Goal: Use online tool/utility: Utilize a website feature to perform a specific function

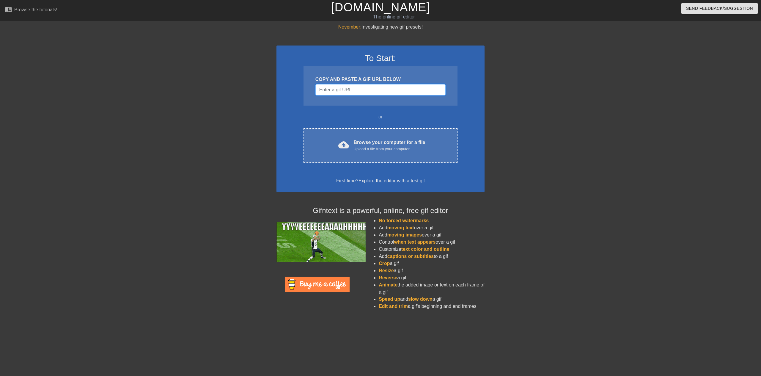
click at [352, 91] on input "Username" at bounding box center [381, 89] width 130 height 11
click at [354, 79] on div "COPY AND PASTE A GIF URL BELOW" at bounding box center [381, 79] width 130 height 7
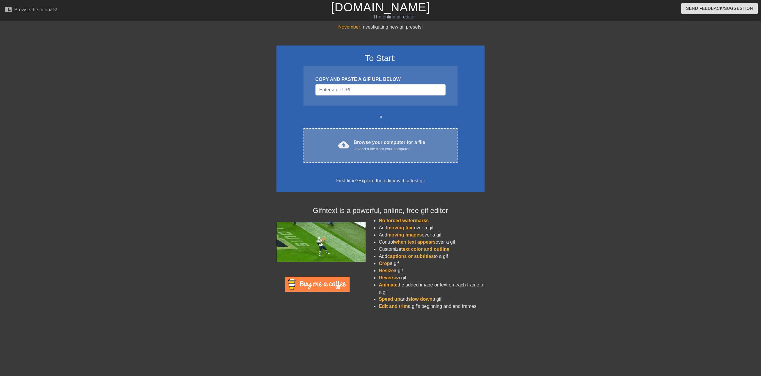
click at [357, 150] on div "Upload a file from your computer" at bounding box center [390, 149] width 72 height 6
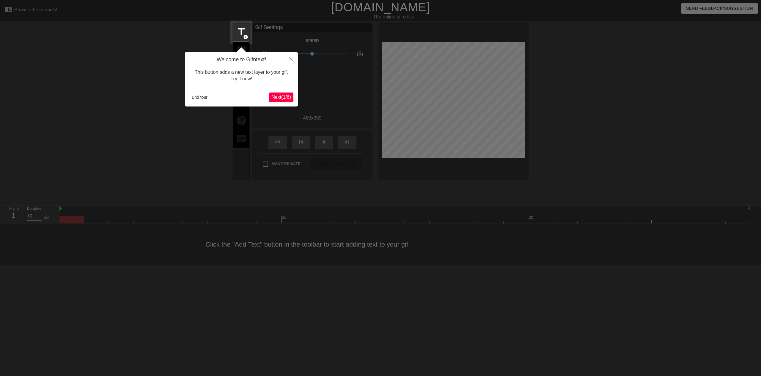
click at [273, 99] on span "Next ( 1 / 6 )" at bounding box center [282, 97] width 20 height 5
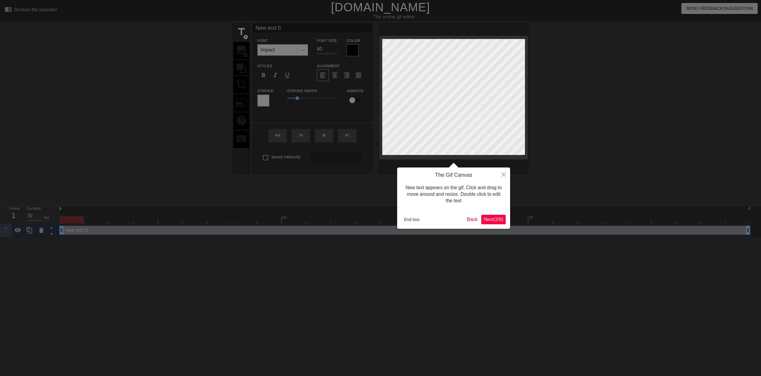
click at [492, 220] on span "Next ( 2 / 6 )" at bounding box center [494, 219] width 20 height 5
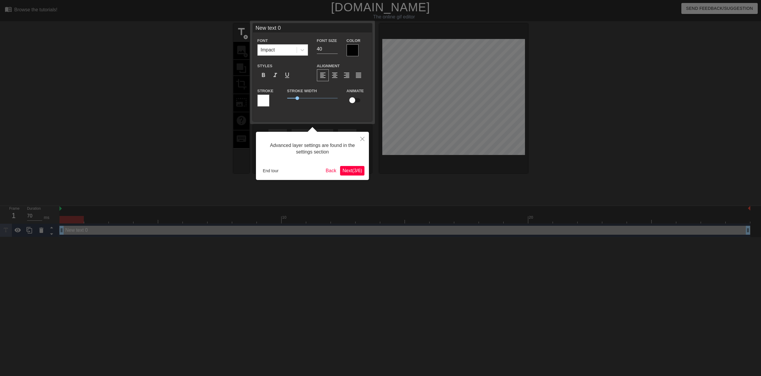
click at [346, 170] on span "Next ( 3 / 6 )" at bounding box center [353, 170] width 20 height 5
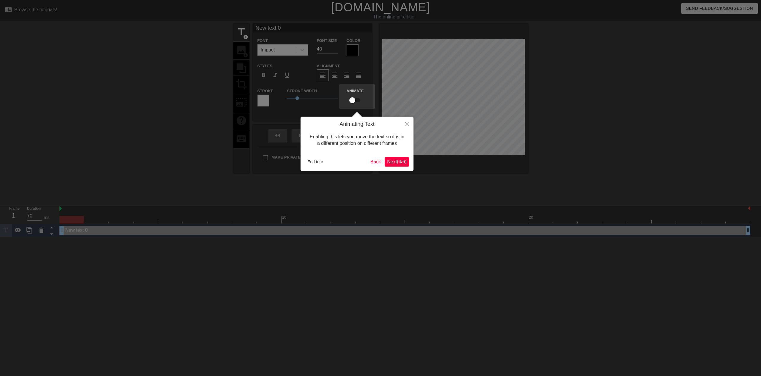
click at [396, 165] on button "Next ( 4 / 6 )" at bounding box center [397, 162] width 24 height 10
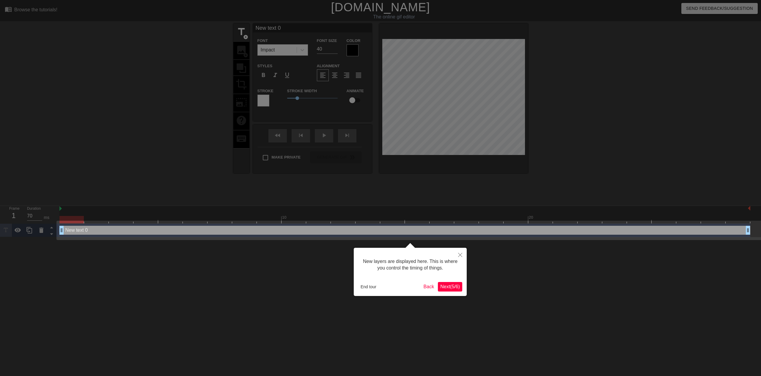
click at [454, 289] on button "Next ( 5 / 6 )" at bounding box center [450, 287] width 24 height 10
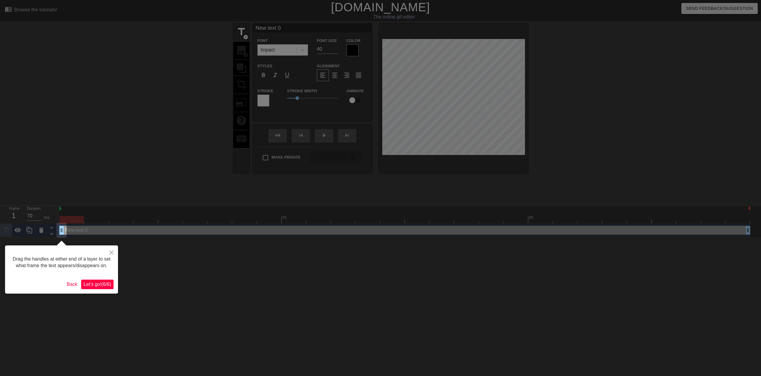
click at [102, 289] on button "Let's go! ( 6 / 6 )" at bounding box center [97, 285] width 32 height 10
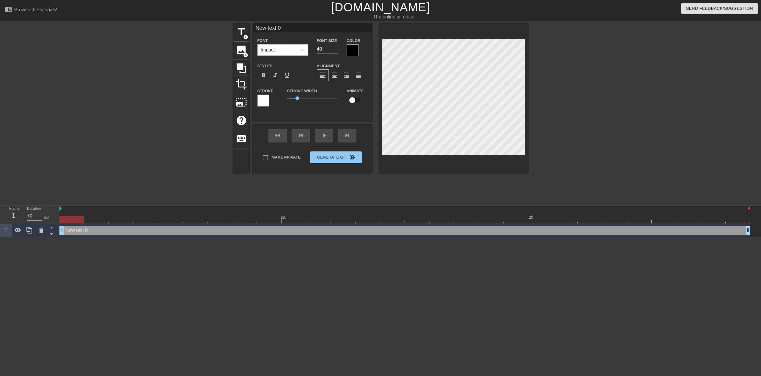
scroll to position [1, 1]
type input "text 0"
type textarea "text 0"
type input "text 0"
type textarea "text 0"
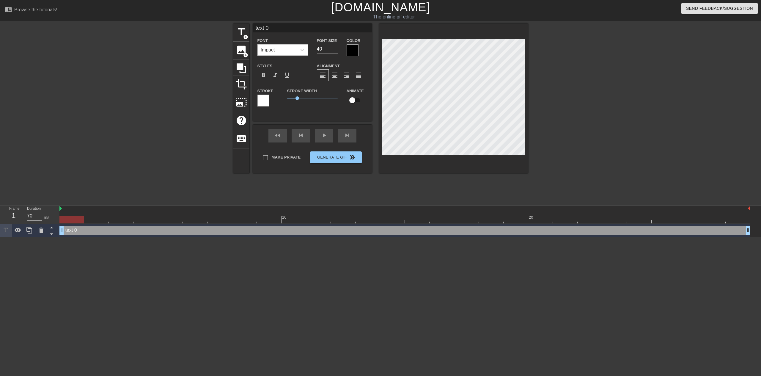
type input "ext 0"
type textarea "ext 0"
type input "xt 0"
type textarea "xt 0"
type input "t 0"
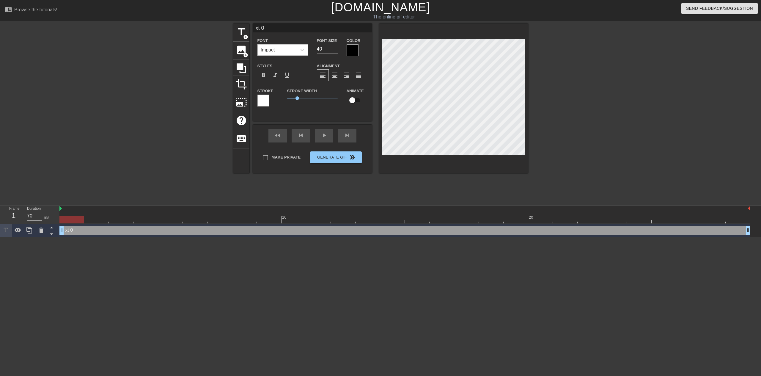
type textarea "t 0"
type input "0"
type textarea "0"
type input "0"
type textarea "0"
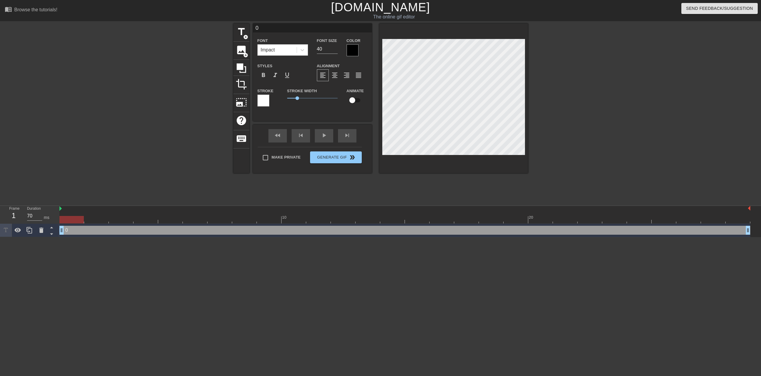
scroll to position [1, 1]
type input "C"
type textarea "C"
type input "CH"
type textarea "CH"
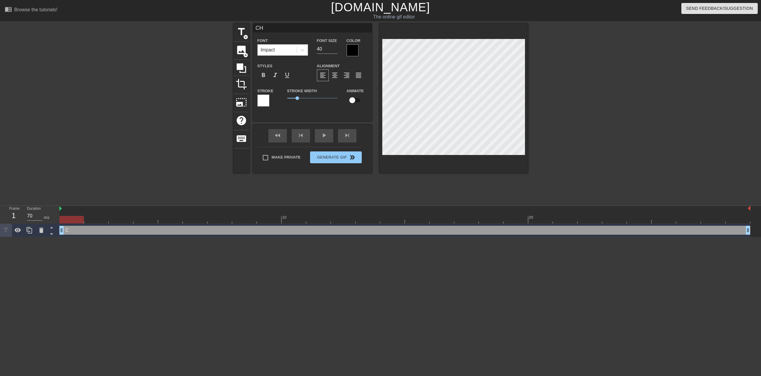
type input "CHE"
type textarea "CHE"
type input "CHEC"
type textarea "CHEC"
type input "CHECK"
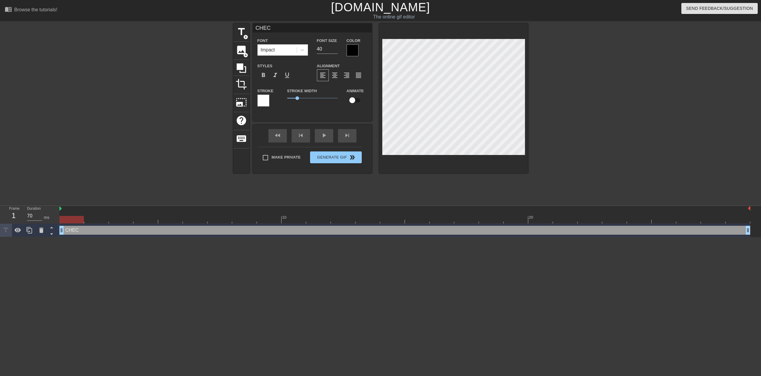
type textarea "CHECK"
type input "CHECK"
type textarea "CHECK"
type input "CHECK P"
type textarea "CHECK P"
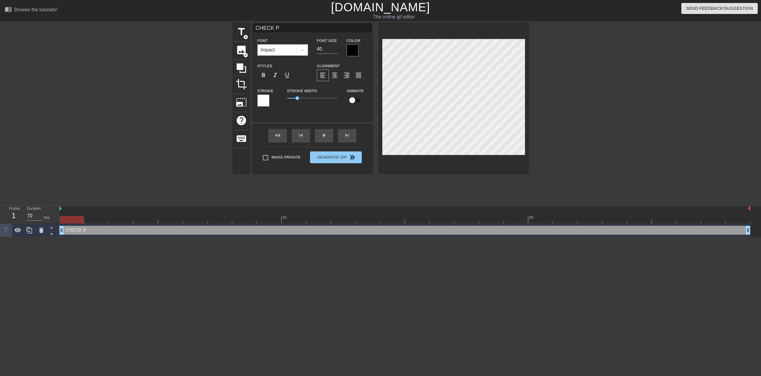
type input "CHECK PI"
type textarea "CHECK PI"
type input "CHECK PIN"
type textarea "CHECK PIN"
type input "CHECK PINS"
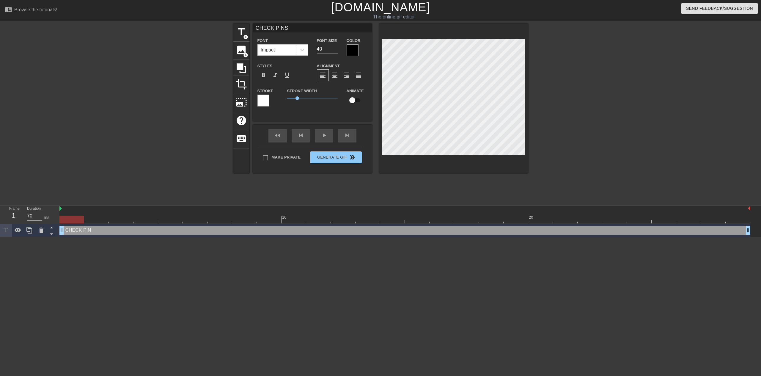
scroll to position [1, 2]
type textarea "CHECK PINS"
click at [354, 45] on div at bounding box center [353, 50] width 12 height 12
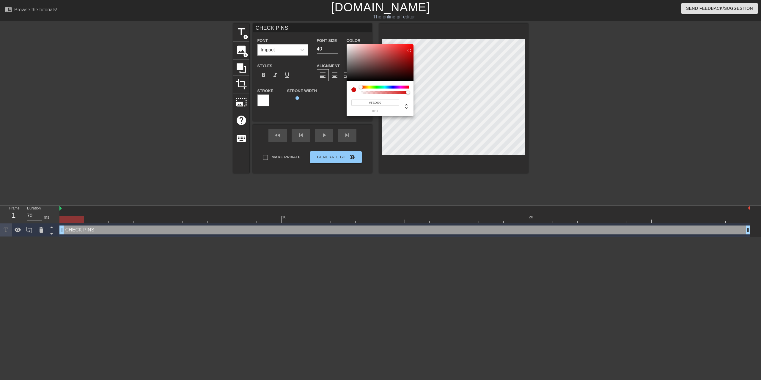
type input "#FF0000"
drag, startPoint x: 402, startPoint y: 65, endPoint x: 416, endPoint y: 41, distance: 27.7
click at [416, 41] on div "#FF0000 hex" at bounding box center [380, 190] width 761 height 380
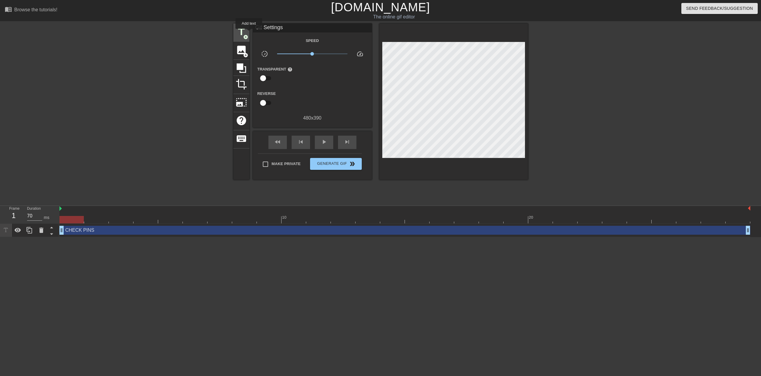
click at [243, 33] on span "title" at bounding box center [241, 31] width 11 height 11
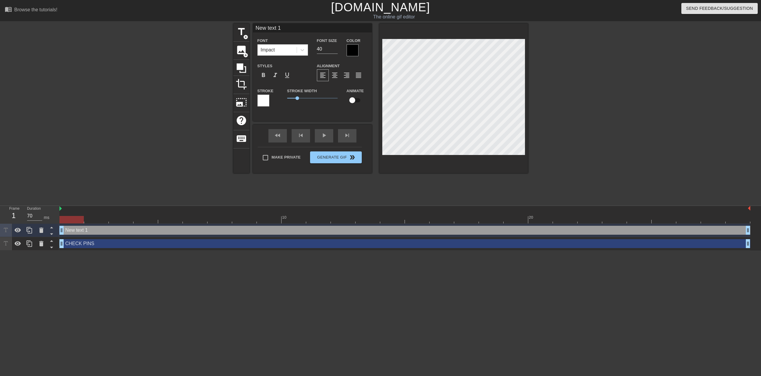
scroll to position [1, 1]
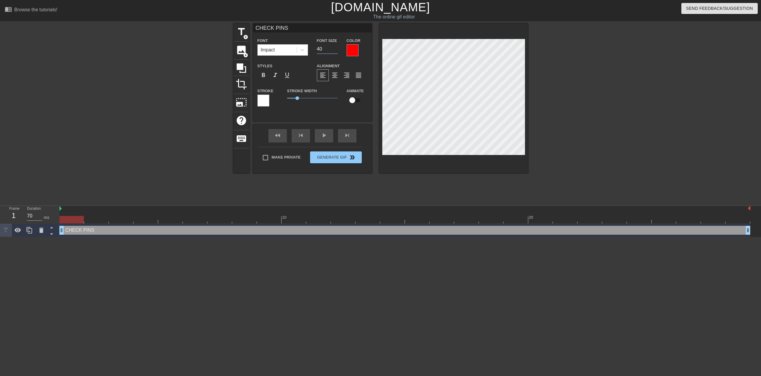
drag, startPoint x: 324, startPoint y: 48, endPoint x: 318, endPoint y: 48, distance: 6.0
click at [318, 48] on input "40" at bounding box center [327, 49] width 21 height 10
click at [264, 74] on span "format_bold" at bounding box center [263, 75] width 7 height 7
click at [305, 52] on icon at bounding box center [303, 50] width 6 height 6
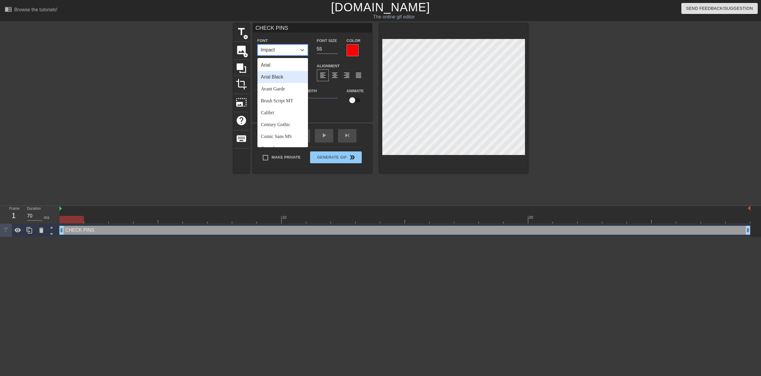
click at [279, 78] on div "Arial Black" at bounding box center [283, 77] width 51 height 12
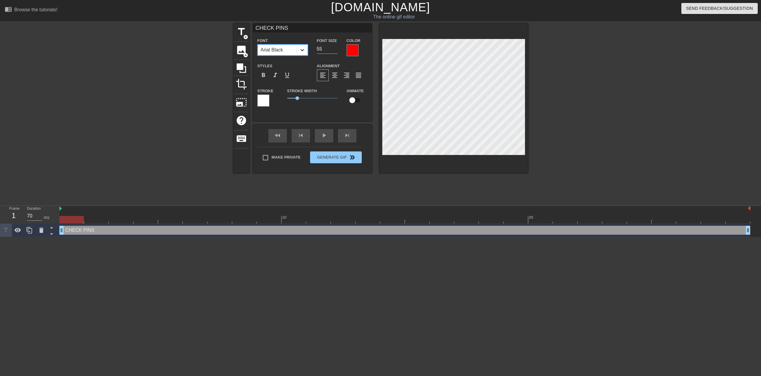
click at [303, 46] on div at bounding box center [302, 50] width 11 height 11
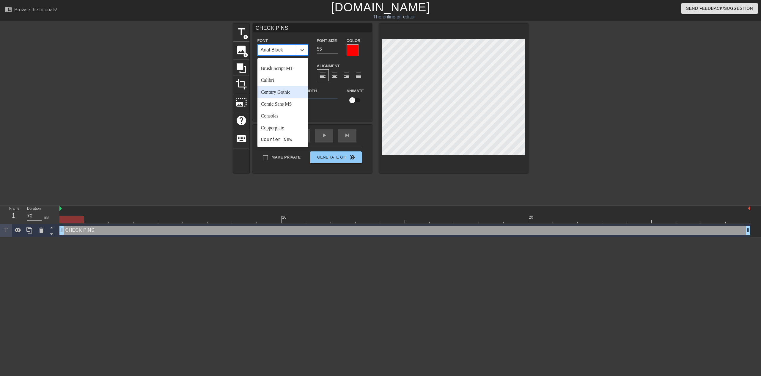
scroll to position [30, 0]
click at [274, 83] on div "Calibri" at bounding box center [283, 83] width 51 height 12
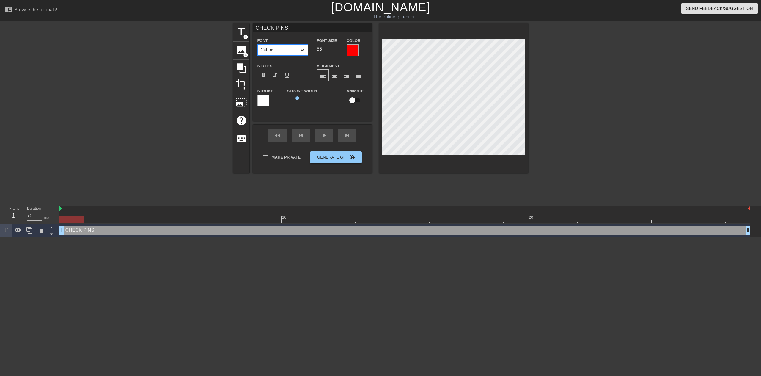
click at [301, 51] on icon at bounding box center [303, 50] width 6 height 6
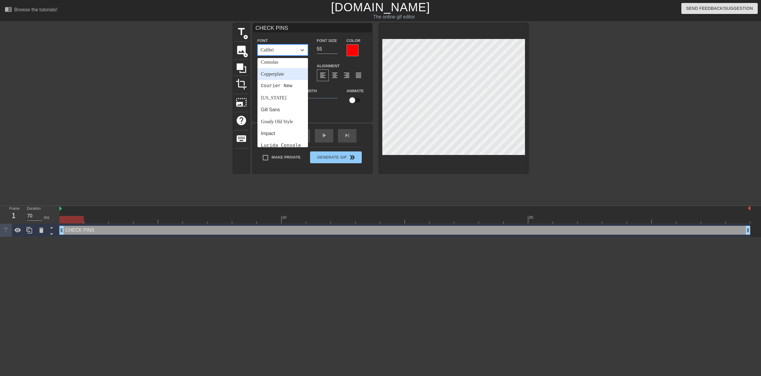
scroll to position [89, 0]
click at [278, 96] on div "[US_STATE]" at bounding box center [283, 95] width 51 height 12
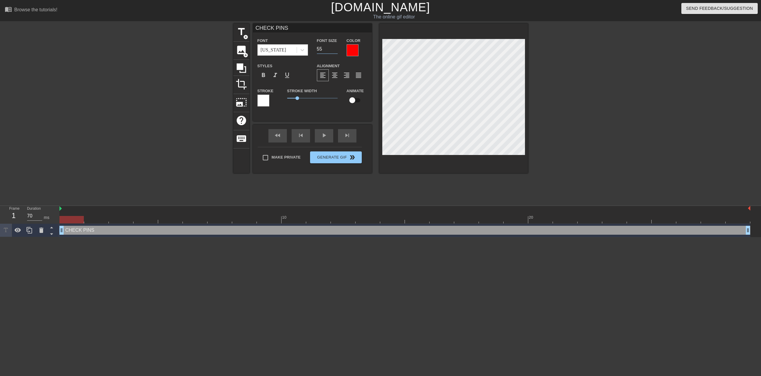
click at [315, 49] on div "Font Size 55" at bounding box center [328, 46] width 30 height 19
type input "45"
click at [266, 98] on div at bounding box center [264, 101] width 12 height 12
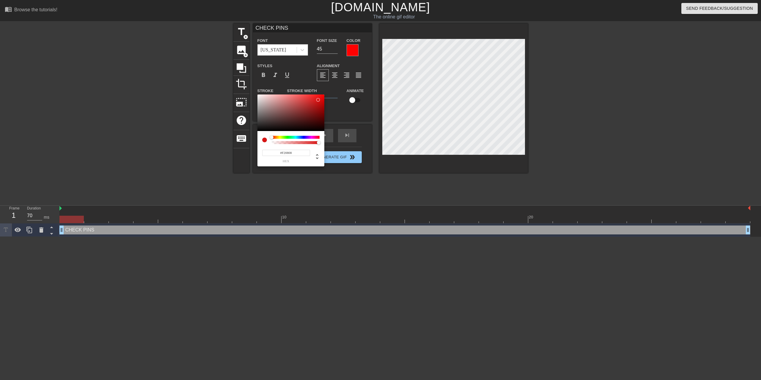
type input "#FF0000"
drag, startPoint x: 319, startPoint y: 99, endPoint x: 336, endPoint y: 88, distance: 19.8
click at [336, 87] on div "#FF0000 hex" at bounding box center [380, 190] width 761 height 380
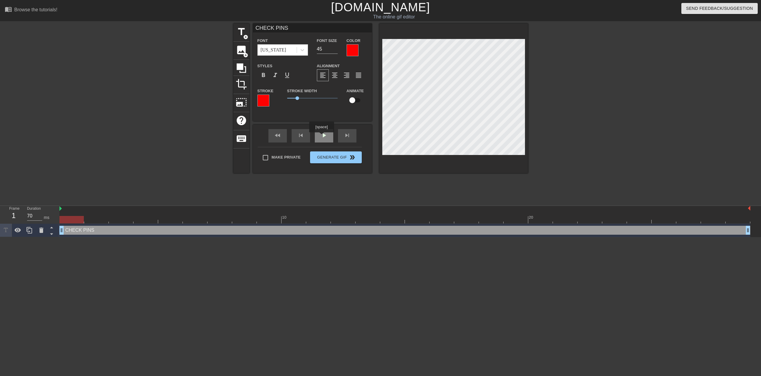
click at [322, 137] on div "play_arrow" at bounding box center [324, 135] width 18 height 13
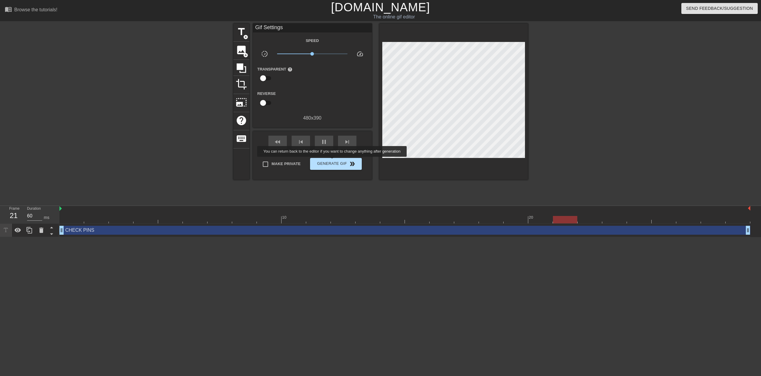
type input "70"
click at [334, 162] on span "Generate Gif double_arrow" at bounding box center [336, 163] width 47 height 7
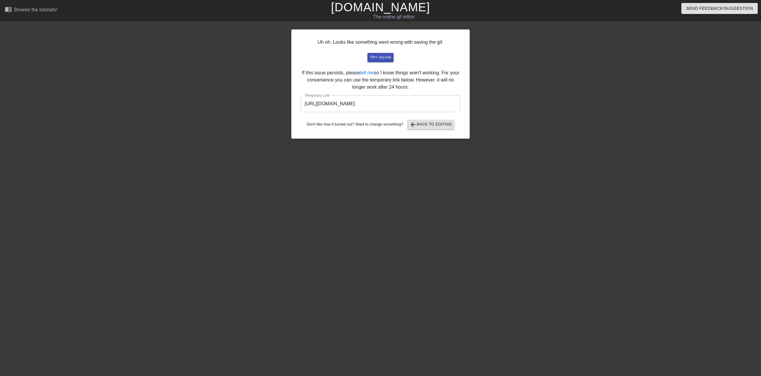
click at [372, 106] on input "[URL][DOMAIN_NAME]" at bounding box center [381, 103] width 160 height 17
drag, startPoint x: 418, startPoint y: 103, endPoint x: 276, endPoint y: 100, distance: 141.9
click at [276, 100] on div "Uh oh. Looks like something went wrong with saving the gif. try again If this i…" at bounding box center [380, 112] width 761 height 178
click at [375, 59] on span "try again" at bounding box center [380, 57] width 21 height 7
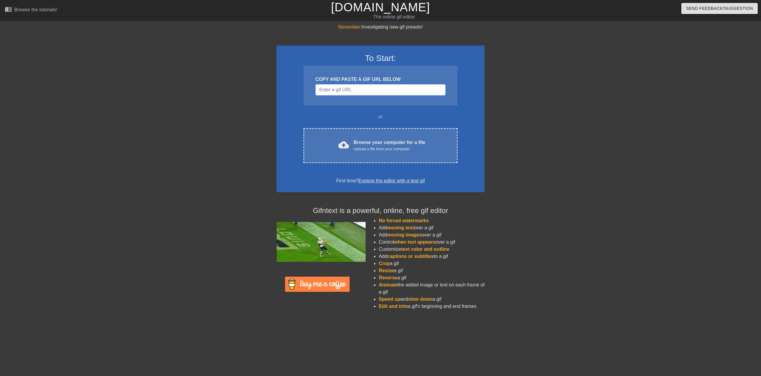
click at [362, 94] on input "Username" at bounding box center [381, 89] width 130 height 11
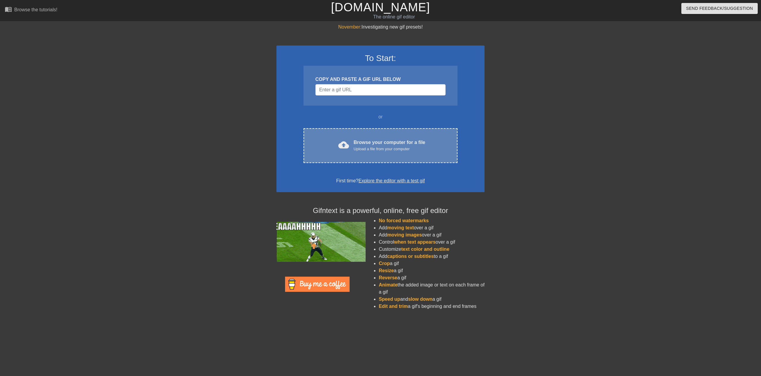
click at [364, 141] on div "Browse your computer for a file Upload a file from your computer" at bounding box center [390, 145] width 72 height 13
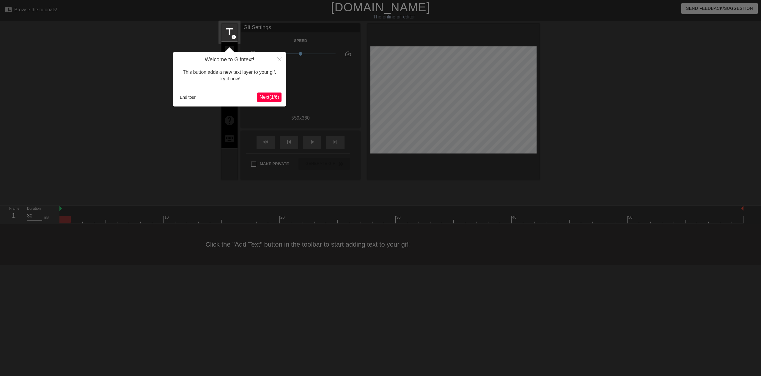
click at [269, 98] on span "Next ( 1 / 6 )" at bounding box center [270, 97] width 20 height 5
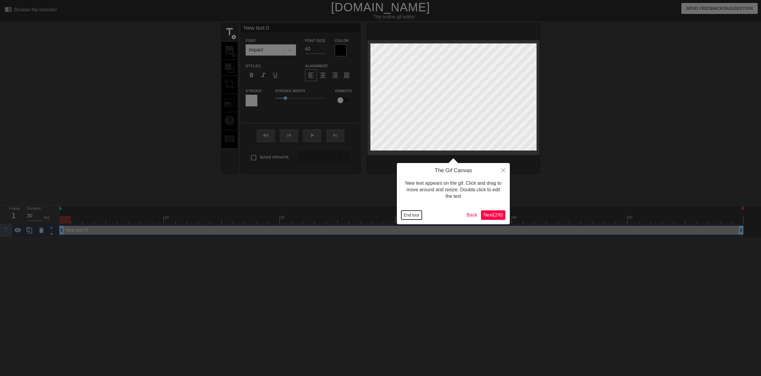
click at [410, 212] on button "End tour" at bounding box center [412, 215] width 21 height 9
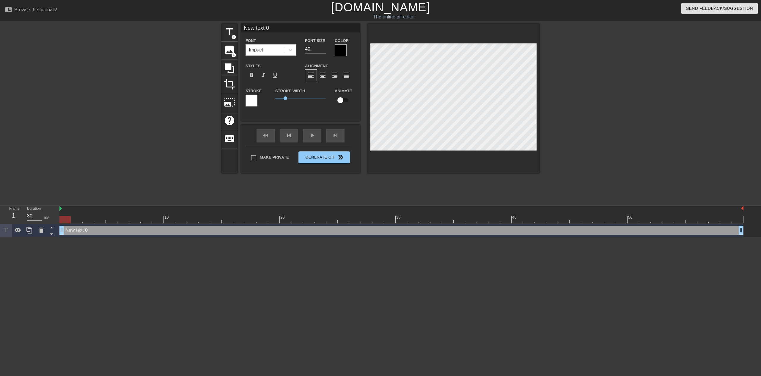
scroll to position [1, 1]
type input "C"
type textarea "C"
type input "CH"
type textarea "CH"
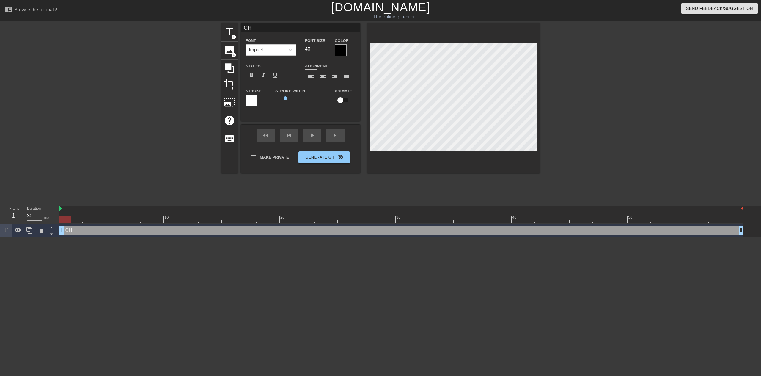
type input "CHE"
type textarea "CHE"
type input "CHEC"
type textarea "CHEC"
type input "CHECK"
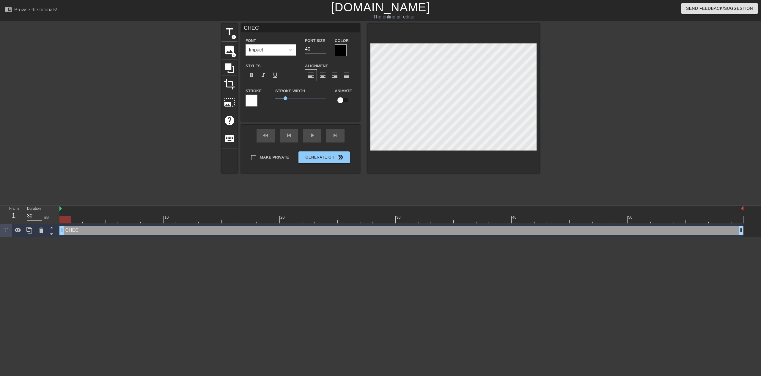
type textarea "CHECK"
type input "CHECK"
type textarea "CHECK"
type input "CHECK P"
type textarea "CHECK P"
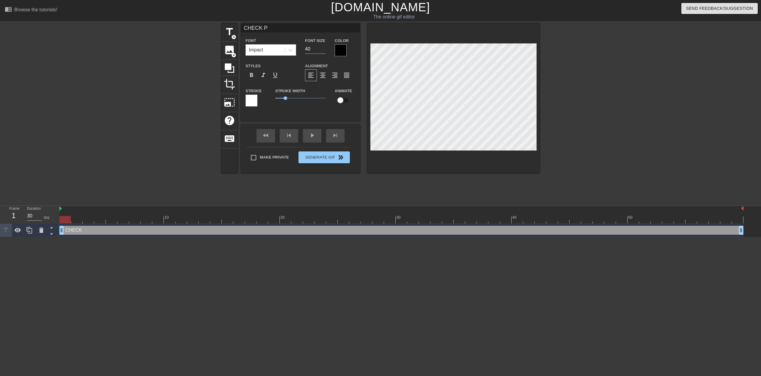
type input "CHECK PI"
type textarea "CHECK PI"
type input "CHECK PIN"
type textarea "CHECK PIN"
type input "CHECK PINS"
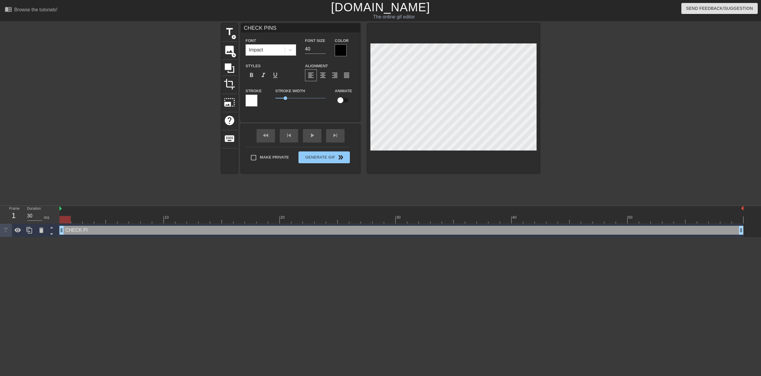
scroll to position [1, 2]
type textarea "CHECK PINS"
drag, startPoint x: 310, startPoint y: 46, endPoint x: 304, endPoint y: 47, distance: 6.6
click at [304, 47] on div "Font Size 40" at bounding box center [316, 46] width 30 height 19
drag, startPoint x: 311, startPoint y: 50, endPoint x: 303, endPoint y: 50, distance: 8.3
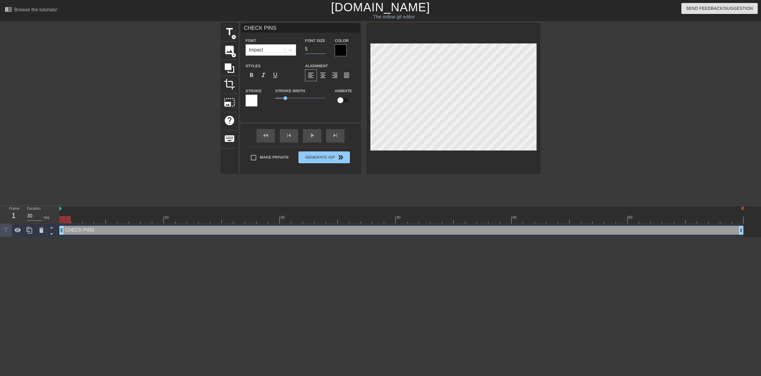
click at [303, 50] on div "Font Size 5" at bounding box center [316, 46] width 30 height 19
type input "45"
click at [345, 53] on div at bounding box center [341, 50] width 12 height 12
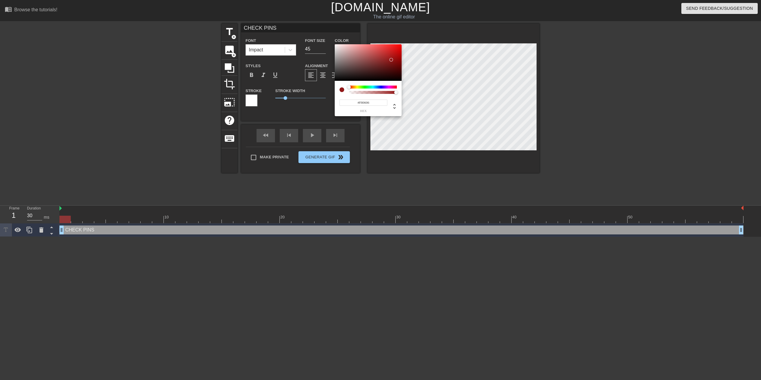
type input "#FF0000"
drag, startPoint x: 392, startPoint y: 59, endPoint x: 407, endPoint y: 35, distance: 27.7
click at [407, 35] on div "#FF0000 hex" at bounding box center [380, 190] width 761 height 380
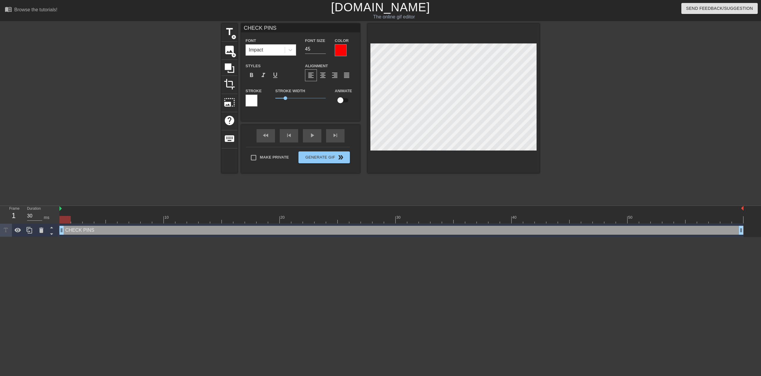
click at [252, 96] on div at bounding box center [252, 101] width 12 height 12
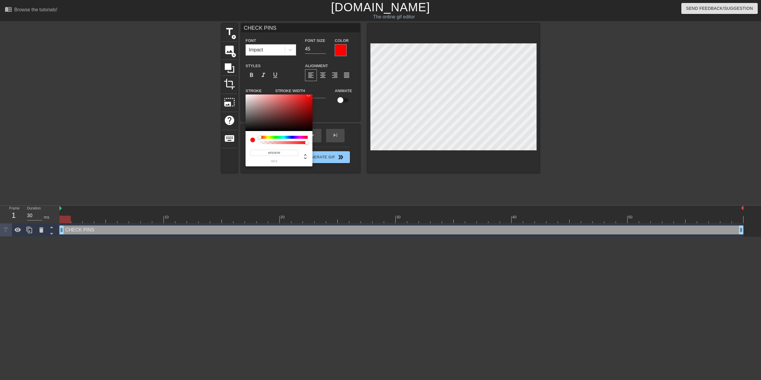
type input "#FF0000"
drag, startPoint x: 296, startPoint y: 99, endPoint x: 343, endPoint y: 79, distance: 51.2
click at [343, 79] on div "#FF0000 hex" at bounding box center [380, 190] width 761 height 380
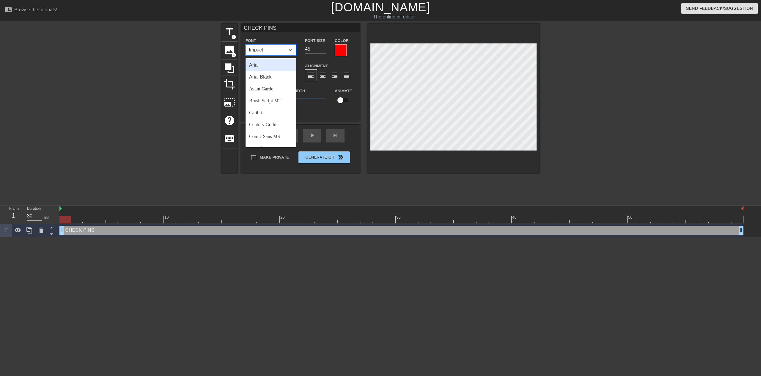
click at [271, 51] on div "Impact" at bounding box center [265, 50] width 39 height 11
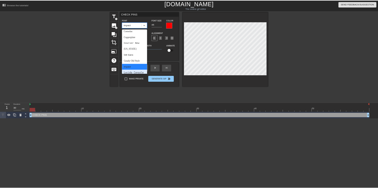
scroll to position [64, 0]
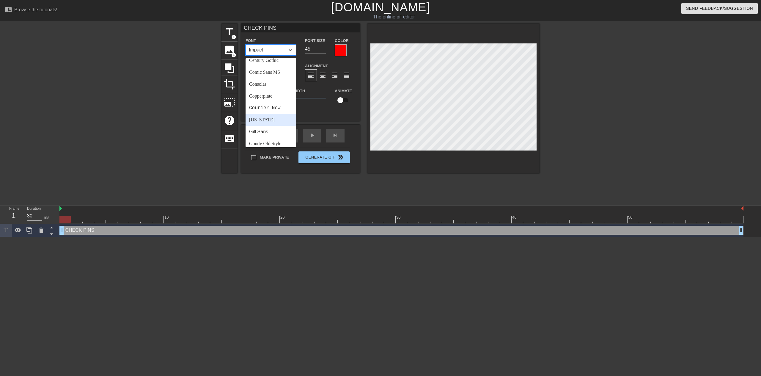
click at [269, 117] on div "[US_STATE]" at bounding box center [271, 120] width 51 height 12
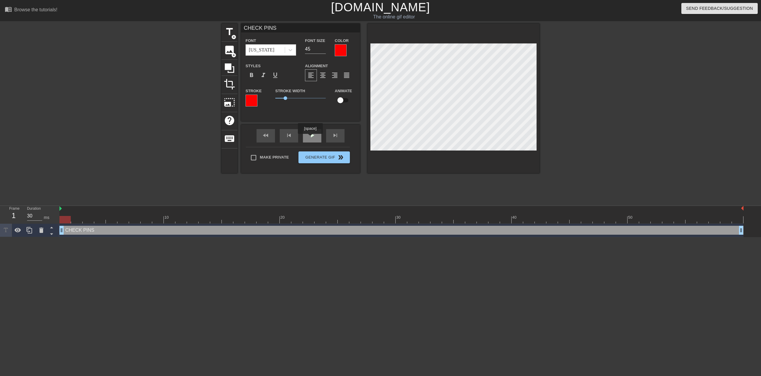
click at [311, 137] on div "play_arrow" at bounding box center [312, 135] width 18 height 13
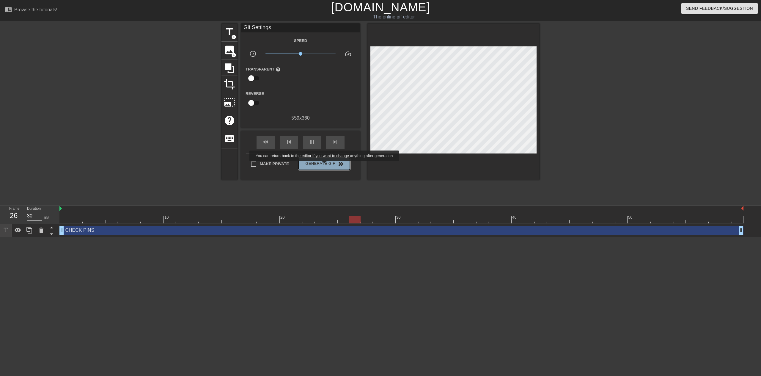
click at [325, 165] on span "Generate Gif double_arrow" at bounding box center [324, 163] width 47 height 7
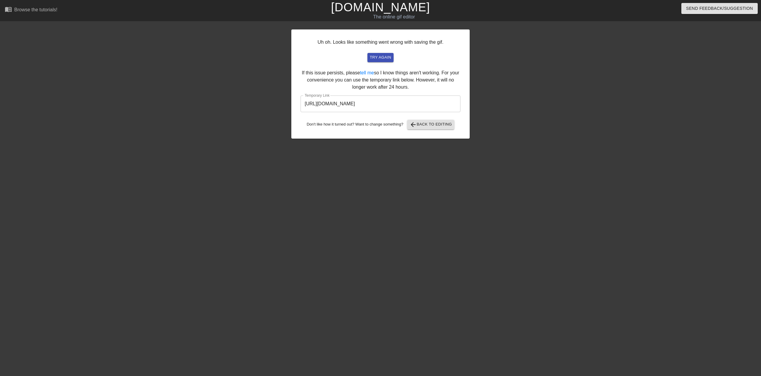
click at [429, 103] on input "https://www.gifntext.com/temp_generations/LtwkrUkm.gif" at bounding box center [381, 103] width 160 height 17
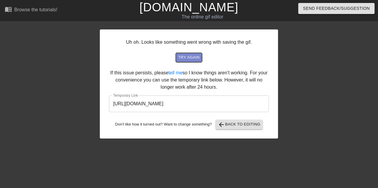
click at [194, 55] on span "try again" at bounding box center [188, 57] width 21 height 7
